Goal: Task Accomplishment & Management: Use online tool/utility

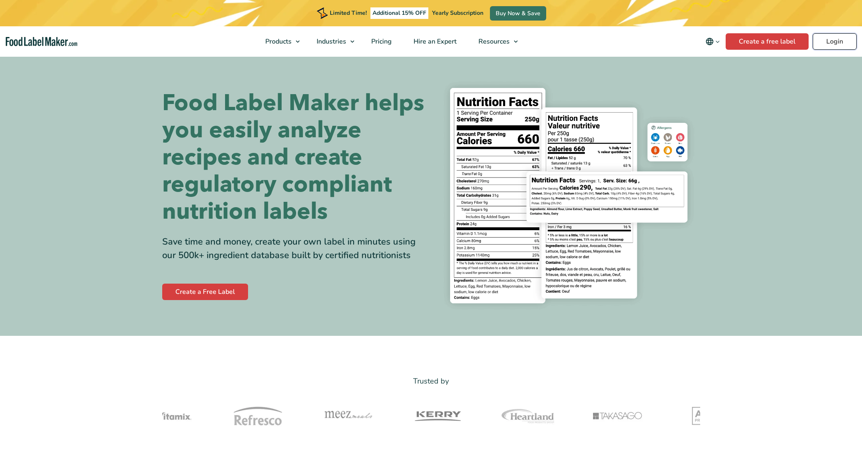
click at [840, 36] on link "Login" at bounding box center [835, 41] width 44 height 16
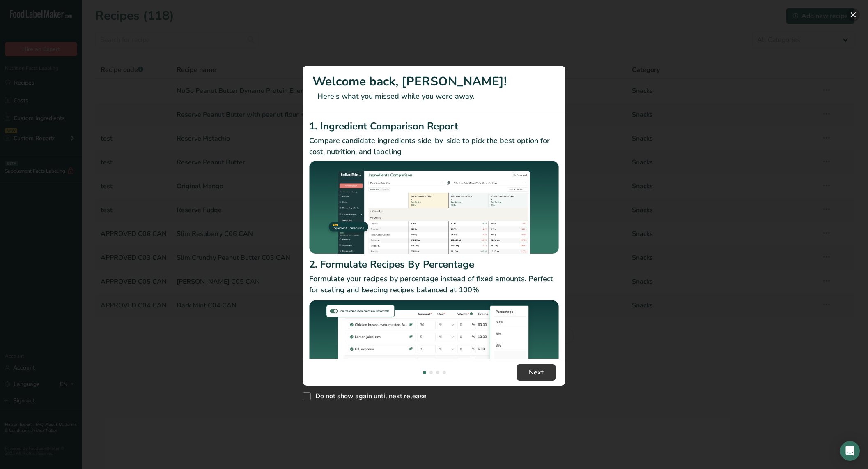
click at [853, 14] on button "New Features" at bounding box center [853, 14] width 13 height 13
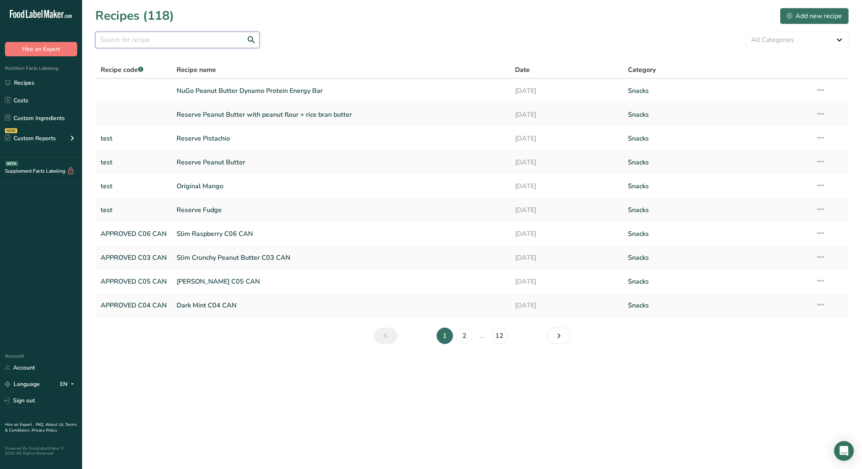
click at [198, 35] on input "text" at bounding box center [177, 40] width 164 height 16
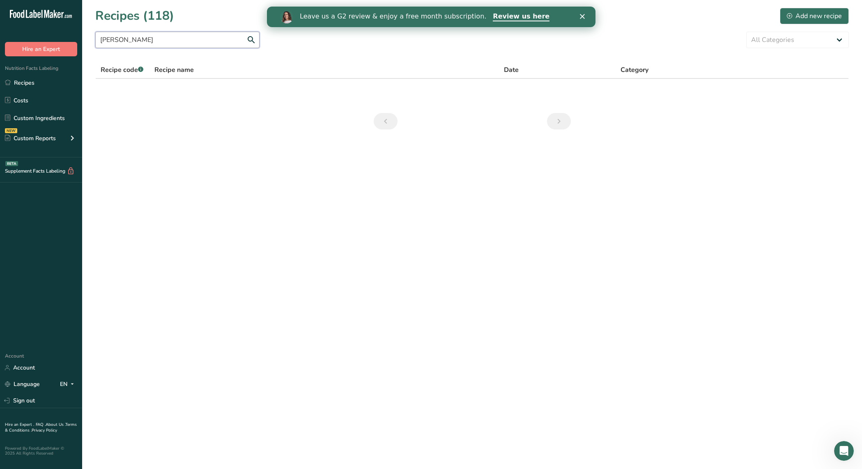
type input "slim brownie"
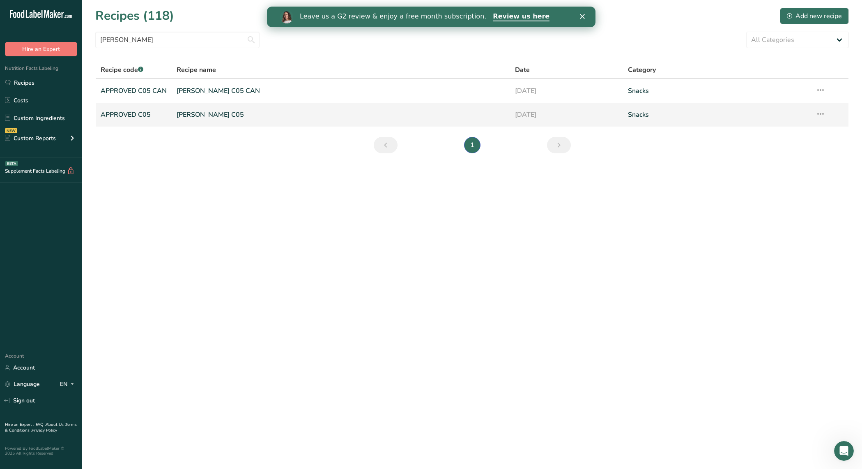
click at [201, 113] on link "Slim Brownie C05" at bounding box center [341, 114] width 329 height 17
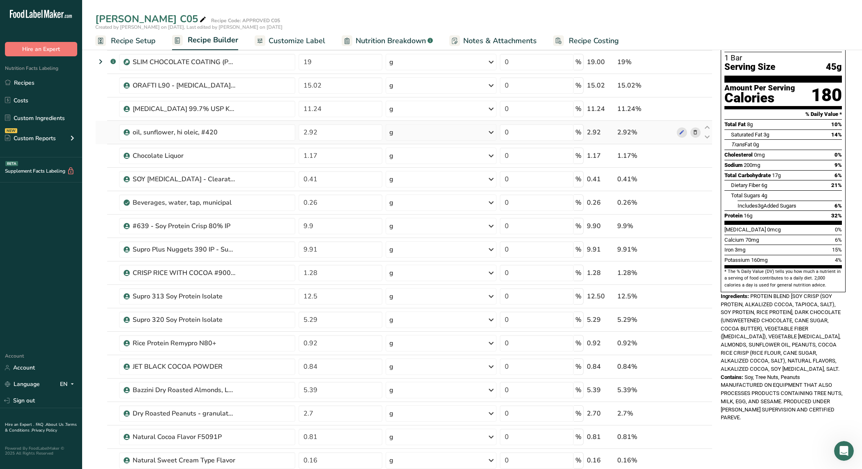
scroll to position [41, 0]
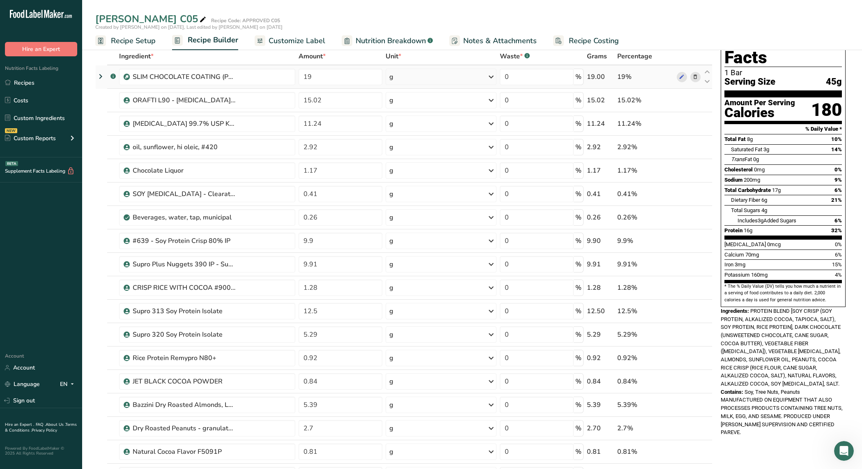
click at [100, 76] on icon at bounding box center [101, 76] width 10 height 15
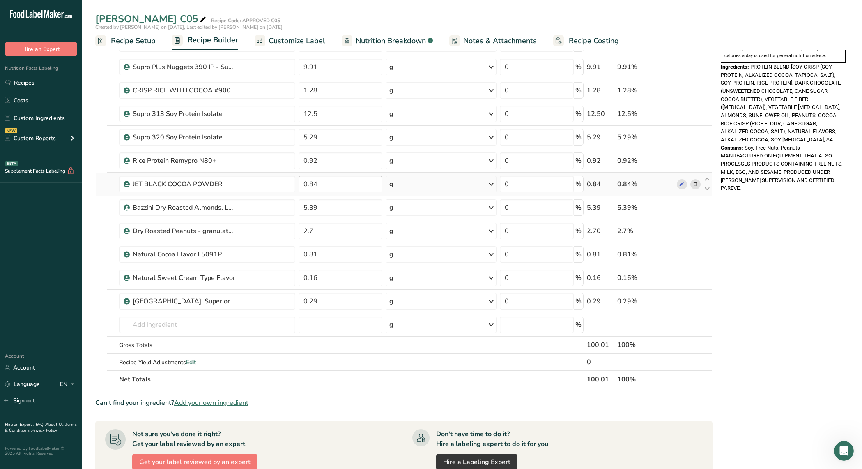
scroll to position [287, 0]
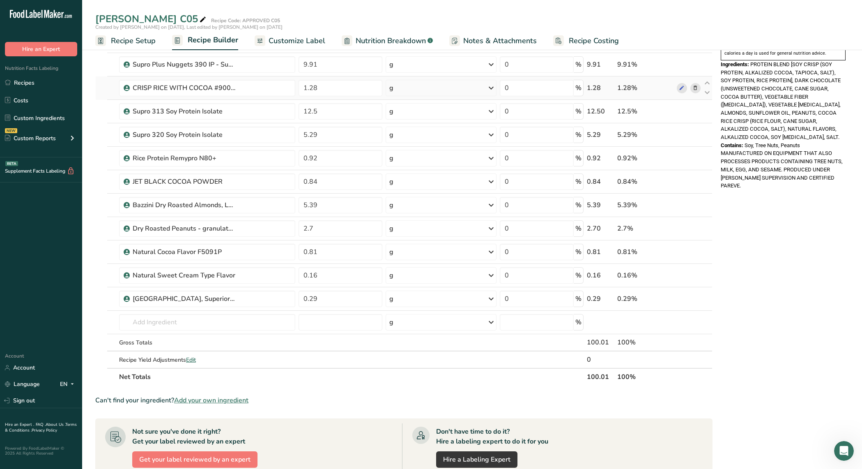
drag, startPoint x: 40, startPoint y: 81, endPoint x: 176, endPoint y: 78, distance: 136.0
click at [40, 81] on link "Recipes" at bounding box center [41, 83] width 82 height 16
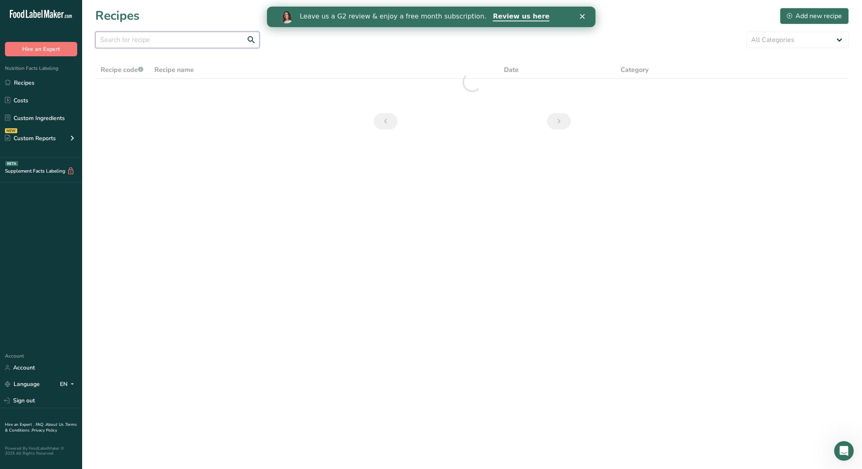
click at [162, 36] on input "text" at bounding box center [177, 40] width 164 height 16
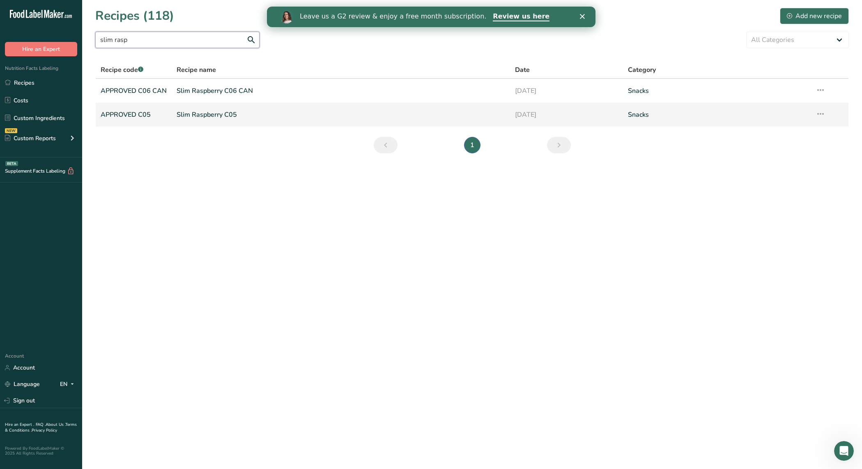
type input "slim rasp"
click at [229, 115] on link "Slim Raspberry C05" at bounding box center [341, 114] width 329 height 17
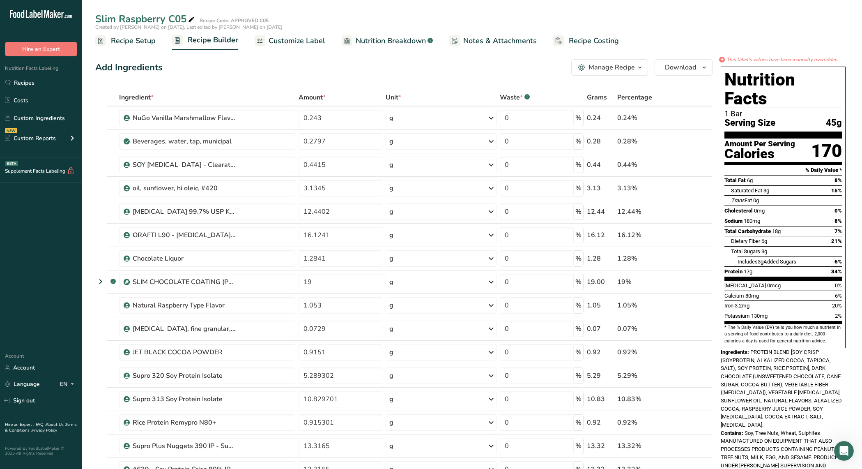
click at [641, 99] on span "Percentage" at bounding box center [634, 97] width 35 height 10
click at [704, 68] on icon "button" at bounding box center [704, 67] width 7 height 10
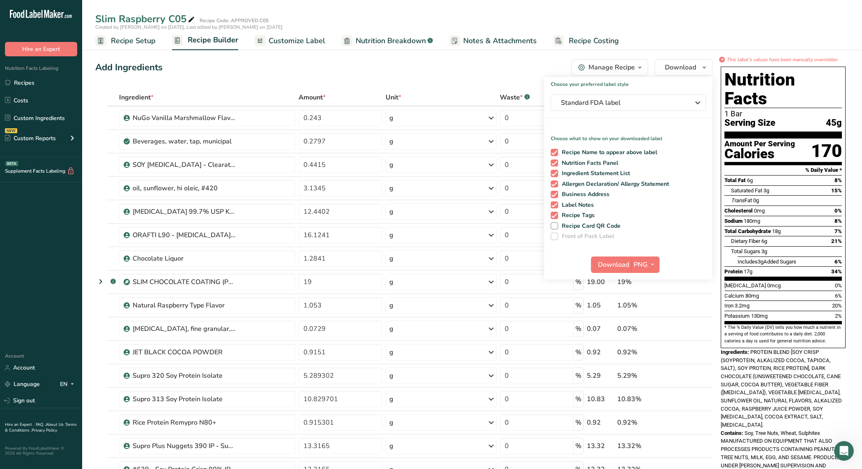
click at [404, 60] on div "Add Ingredients Manage Recipe Delete Recipe Duplicate Recipe Scale Recipe Save …" at bounding box center [403, 67] width 617 height 16
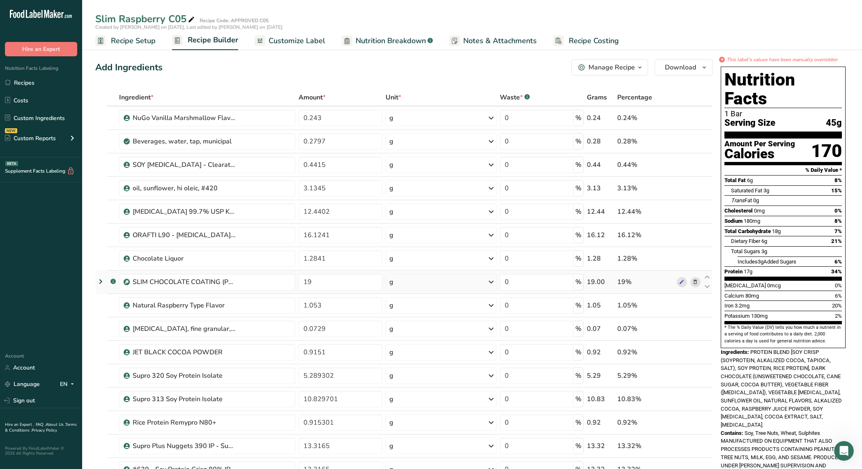
click at [101, 280] on icon at bounding box center [101, 281] width 10 height 15
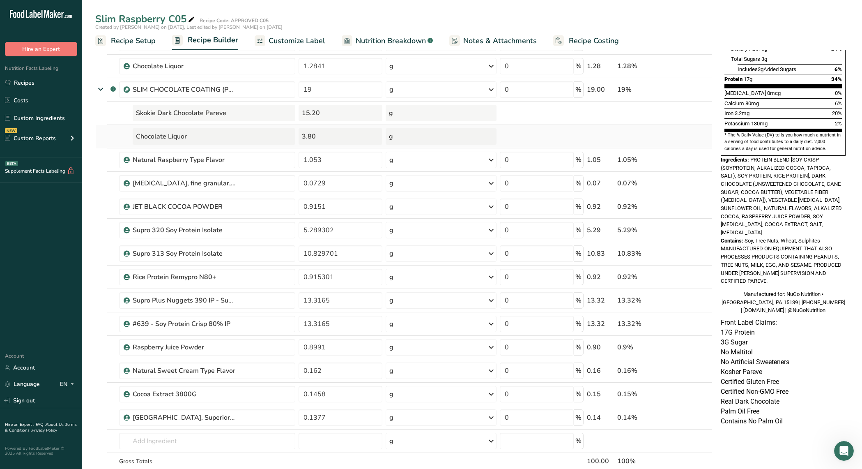
scroll to position [205, 0]
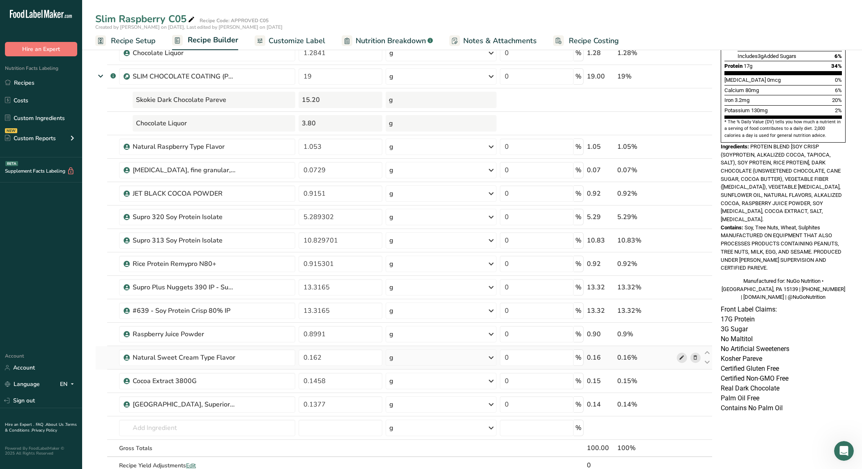
click at [680, 359] on icon at bounding box center [682, 357] width 6 height 9
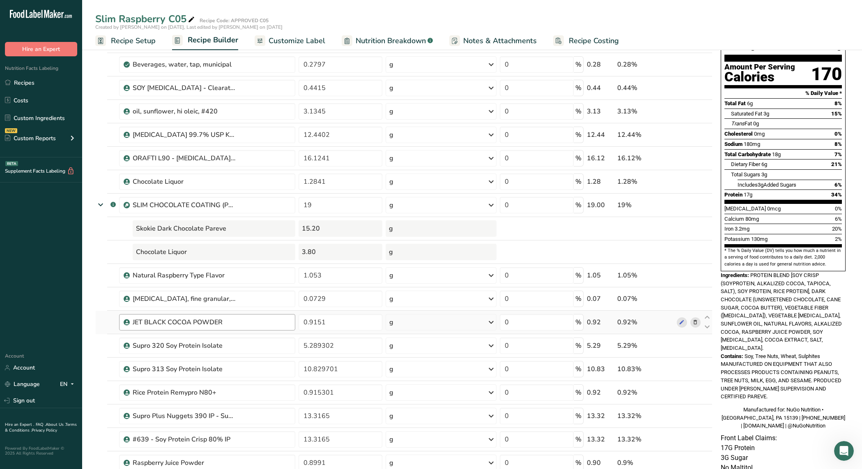
scroll to position [41, 0]
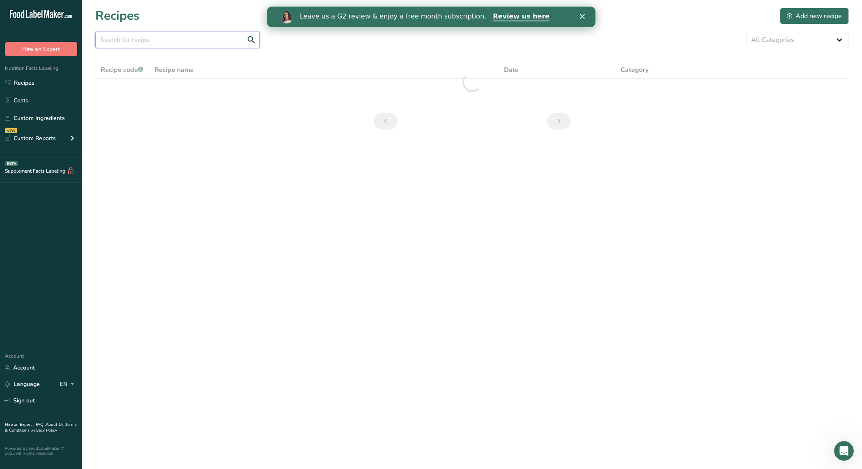
click at [196, 41] on input "text" at bounding box center [177, 40] width 164 height 16
drag, startPoint x: 140, startPoint y: 38, endPoint x: 99, endPoint y: 38, distance: 41.1
click at [99, 38] on input "slim broniw" at bounding box center [177, 40] width 164 height 16
type input "slim brownie"
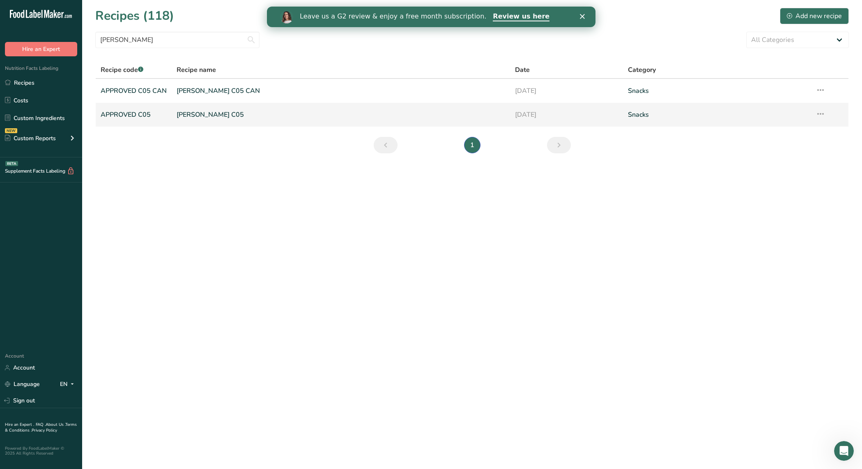
click at [215, 115] on link "Slim Brownie C05" at bounding box center [341, 114] width 329 height 17
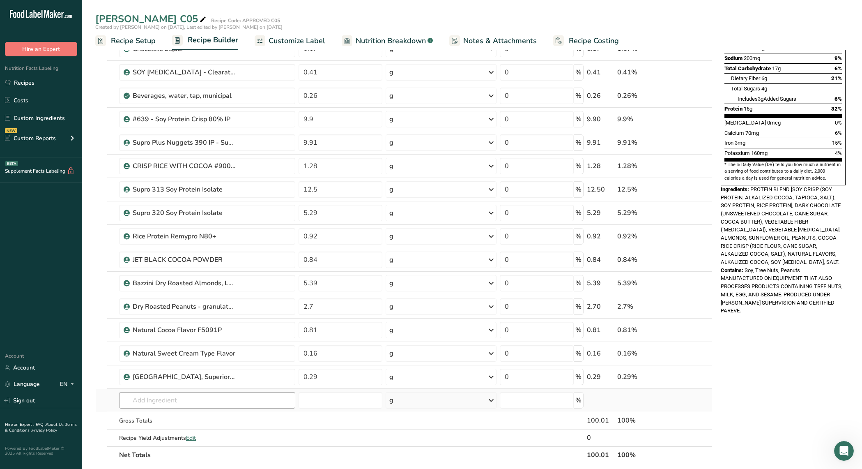
scroll to position [246, 0]
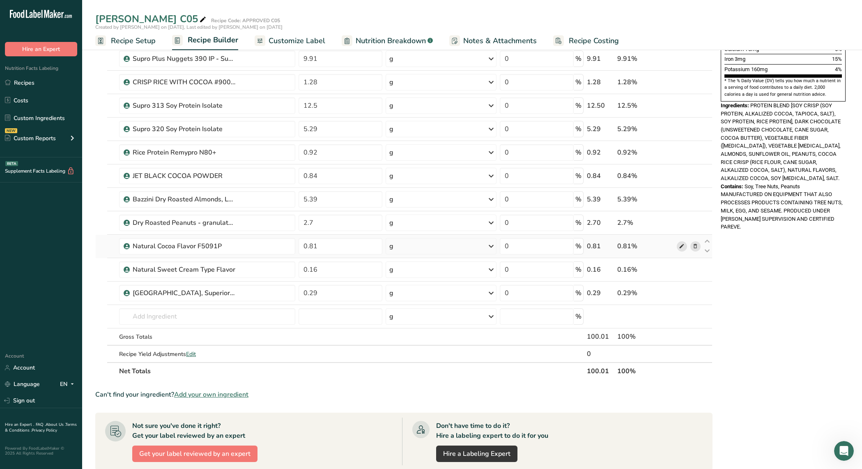
click at [680, 245] on icon at bounding box center [682, 246] width 6 height 9
click at [51, 80] on link "Recipes" at bounding box center [41, 83] width 82 height 16
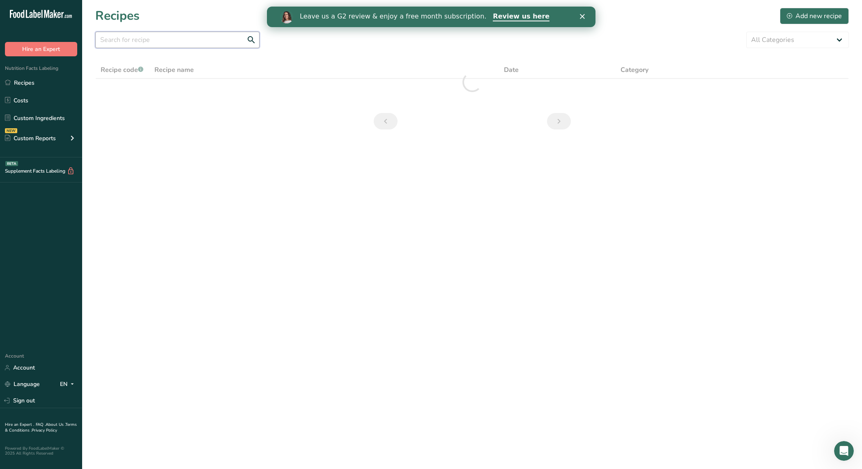
click at [165, 37] on input "text" at bounding box center [177, 40] width 164 height 16
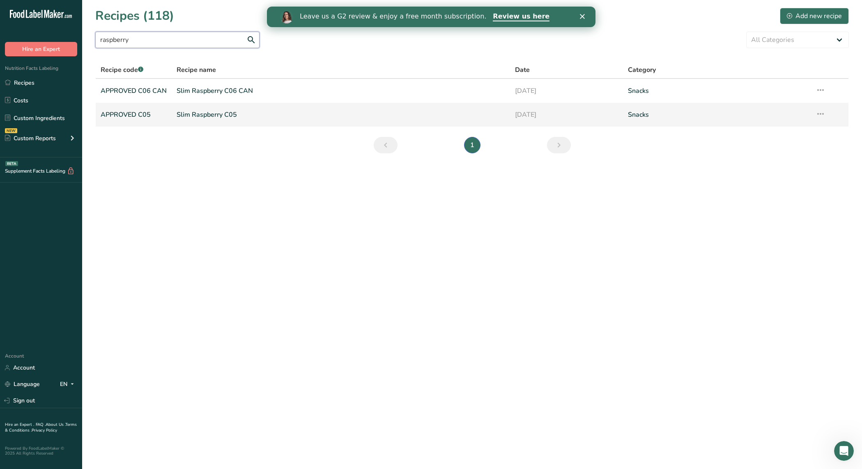
type input "raspberry"
click at [199, 110] on link "Slim Raspberry C05" at bounding box center [341, 114] width 329 height 17
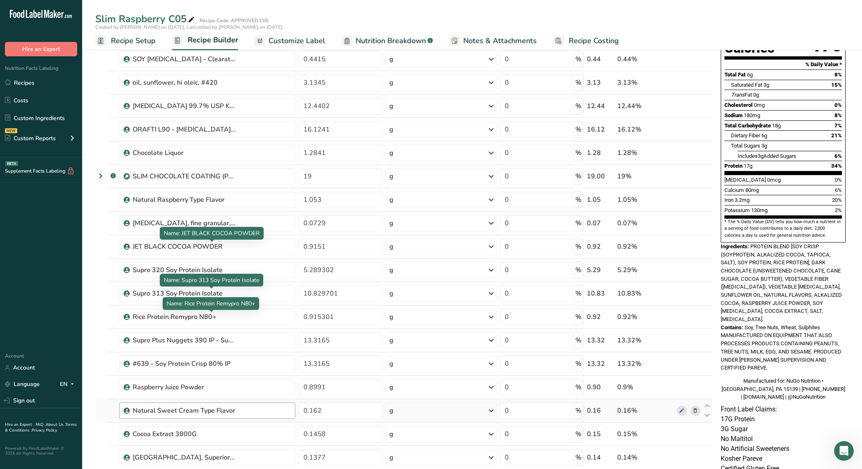
scroll to position [205, 0]
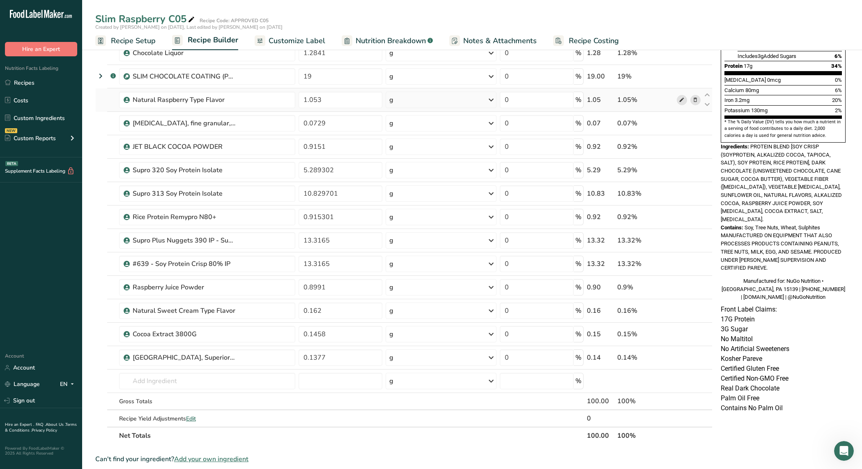
click at [683, 97] on icon at bounding box center [682, 100] width 6 height 9
click at [13, 258] on div ".a-20{fill:#fff;} Hire an Expert Nutrition Facts Labeling Recipes Costs Custom …" at bounding box center [41, 173] width 82 height 332
click at [681, 122] on icon at bounding box center [682, 123] width 6 height 9
click at [310, 449] on section "Ingredient * Amount * Unit * Waste * .a-a{fill:#347362;}.b-a{fill:#fff;} Grams …" at bounding box center [403, 302] width 617 height 838
click at [682, 286] on icon at bounding box center [682, 287] width 6 height 9
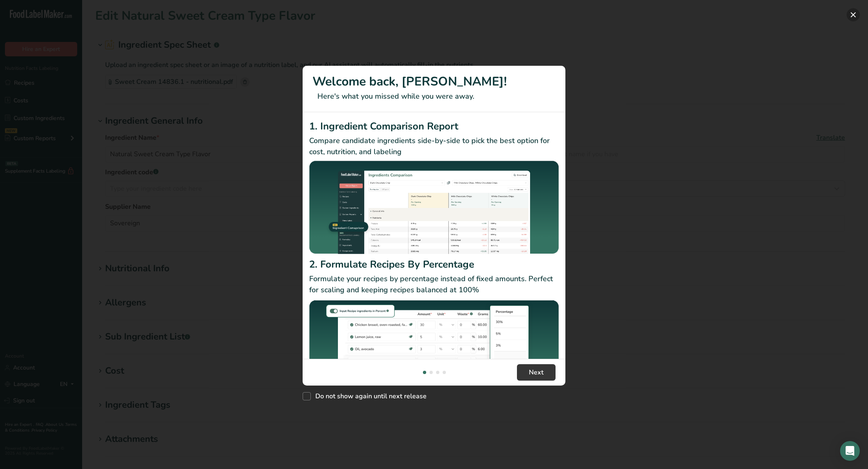
click at [855, 16] on button "New Features" at bounding box center [853, 14] width 13 height 13
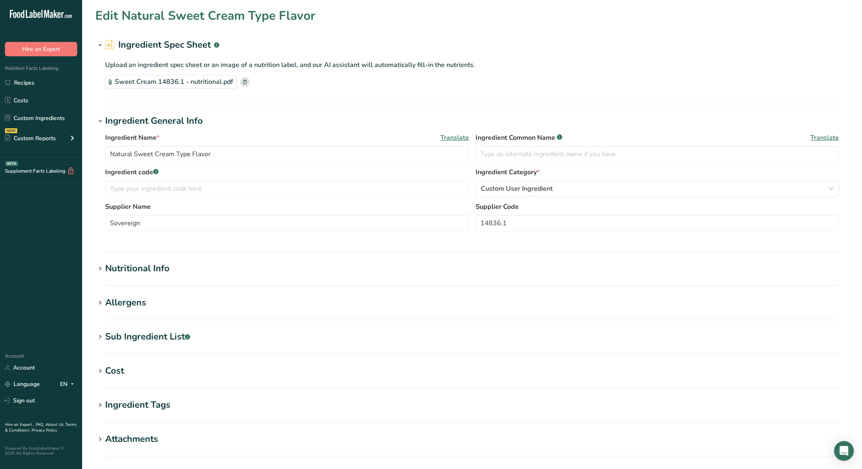
click at [214, 80] on div "Sweet Cream 14836.1 - nutritional.pdf" at bounding box center [171, 82] width 132 height 14
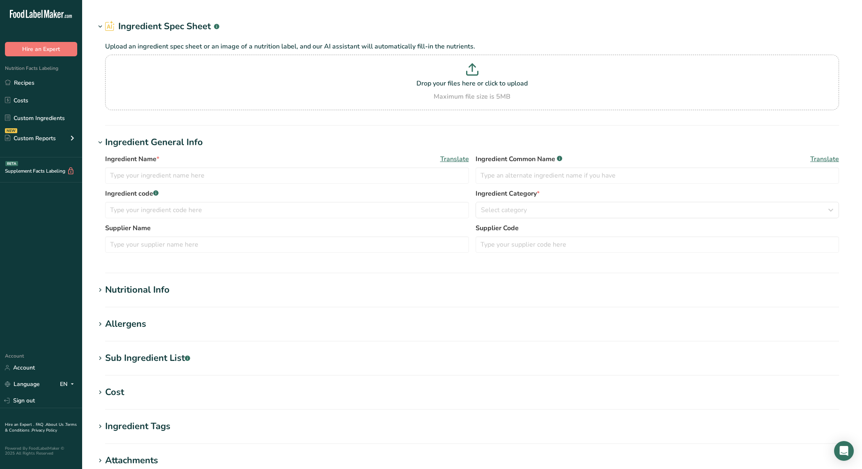
type input "Natural Cocoa Flavor F5091P"
type input "Cocoa Flavor"
type input "Prova"
type input "F5091P"
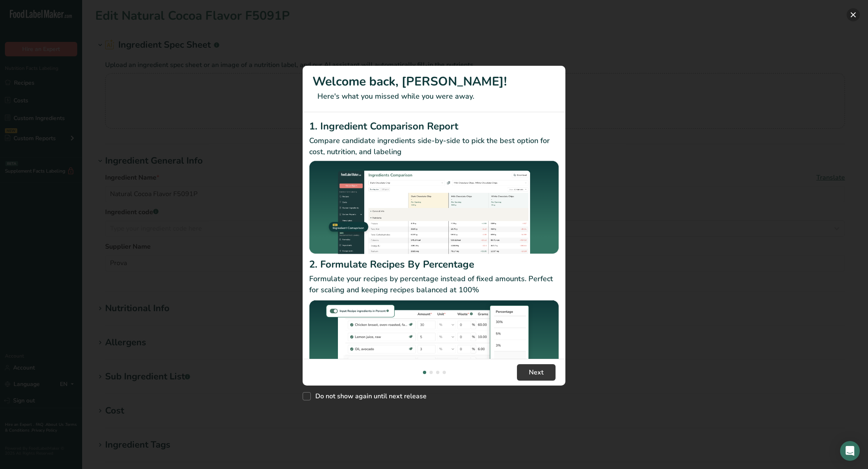
click at [853, 14] on button "New Features" at bounding box center [853, 14] width 13 height 13
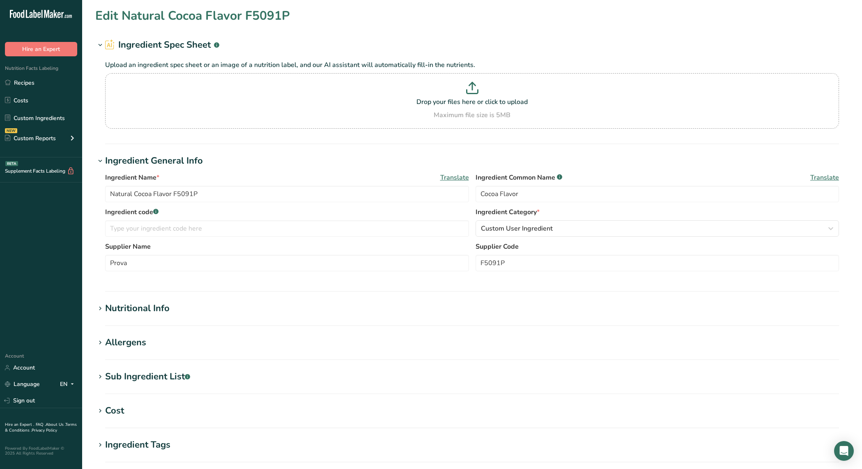
click at [36, 267] on div ".a-20{fill:#fff;} Hire an Expert Nutrition Facts Labeling Recipes Costs Custom …" at bounding box center [41, 173] width 82 height 332
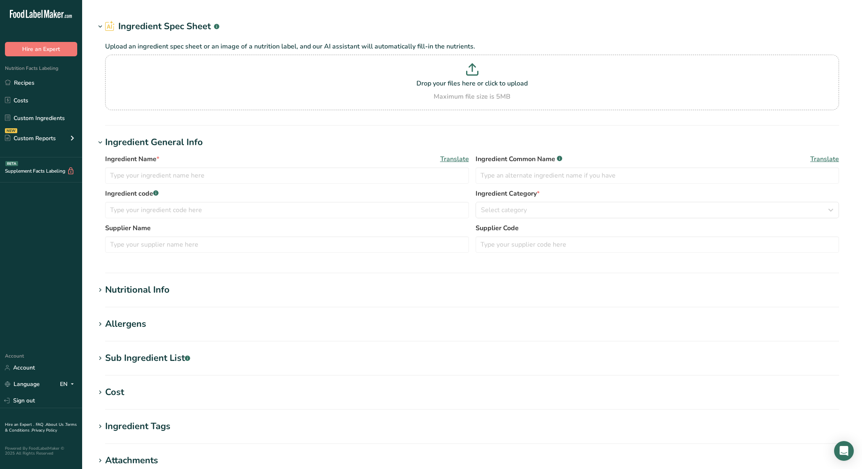
type input "Natural Raspberry Type Flavor"
type input "Natural Raspberry Flavor"
type input "Craftmaster"
type input "27418"
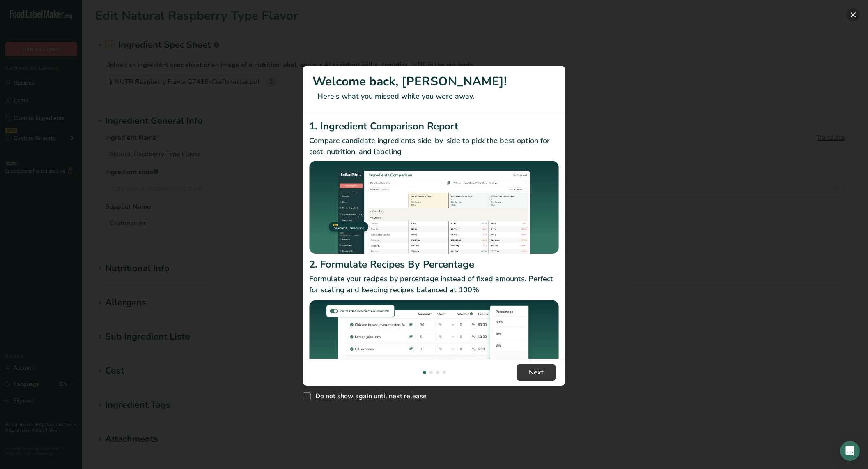
click at [853, 15] on button "New Features" at bounding box center [853, 14] width 13 height 13
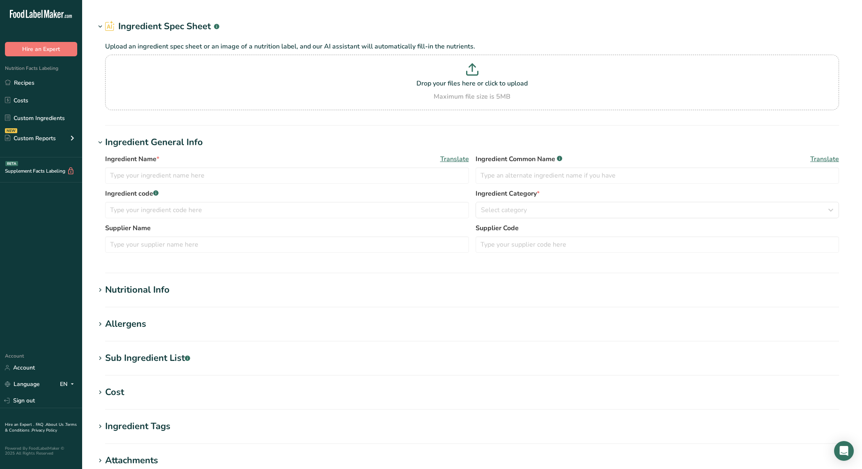
type input "[MEDICAL_DATA], fine granular, anhydrous"
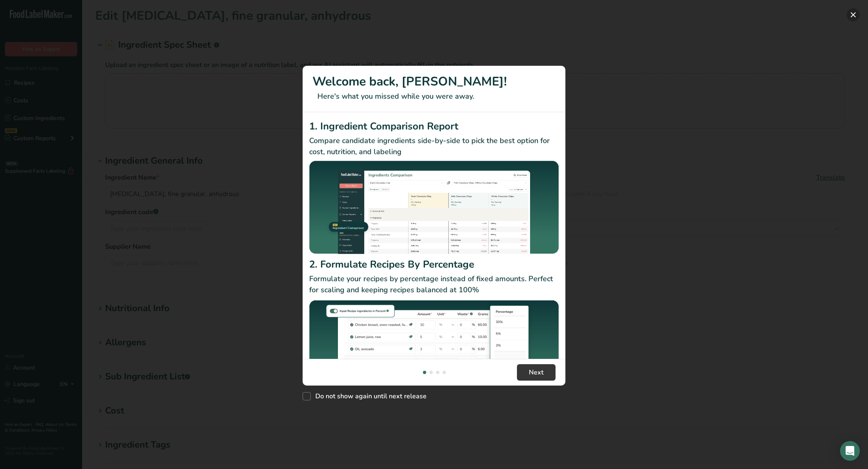
click at [853, 15] on button "New Features" at bounding box center [853, 14] width 13 height 13
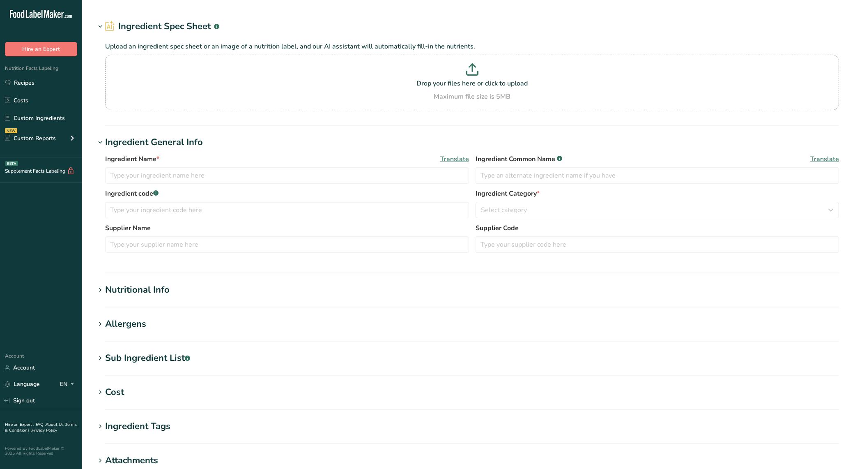
type input "Raspberry Juice Powder"
type input "True Citrus"
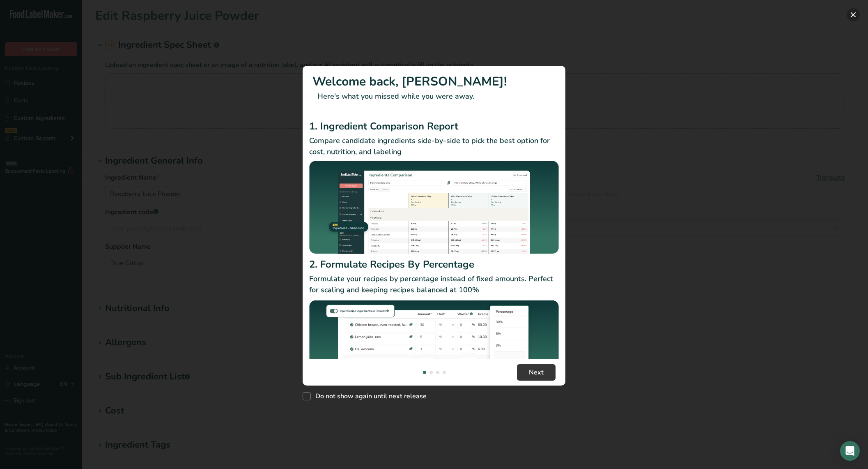
click at [852, 14] on button "New Features" at bounding box center [853, 14] width 13 height 13
